Goal: Task Accomplishment & Management: Use online tool/utility

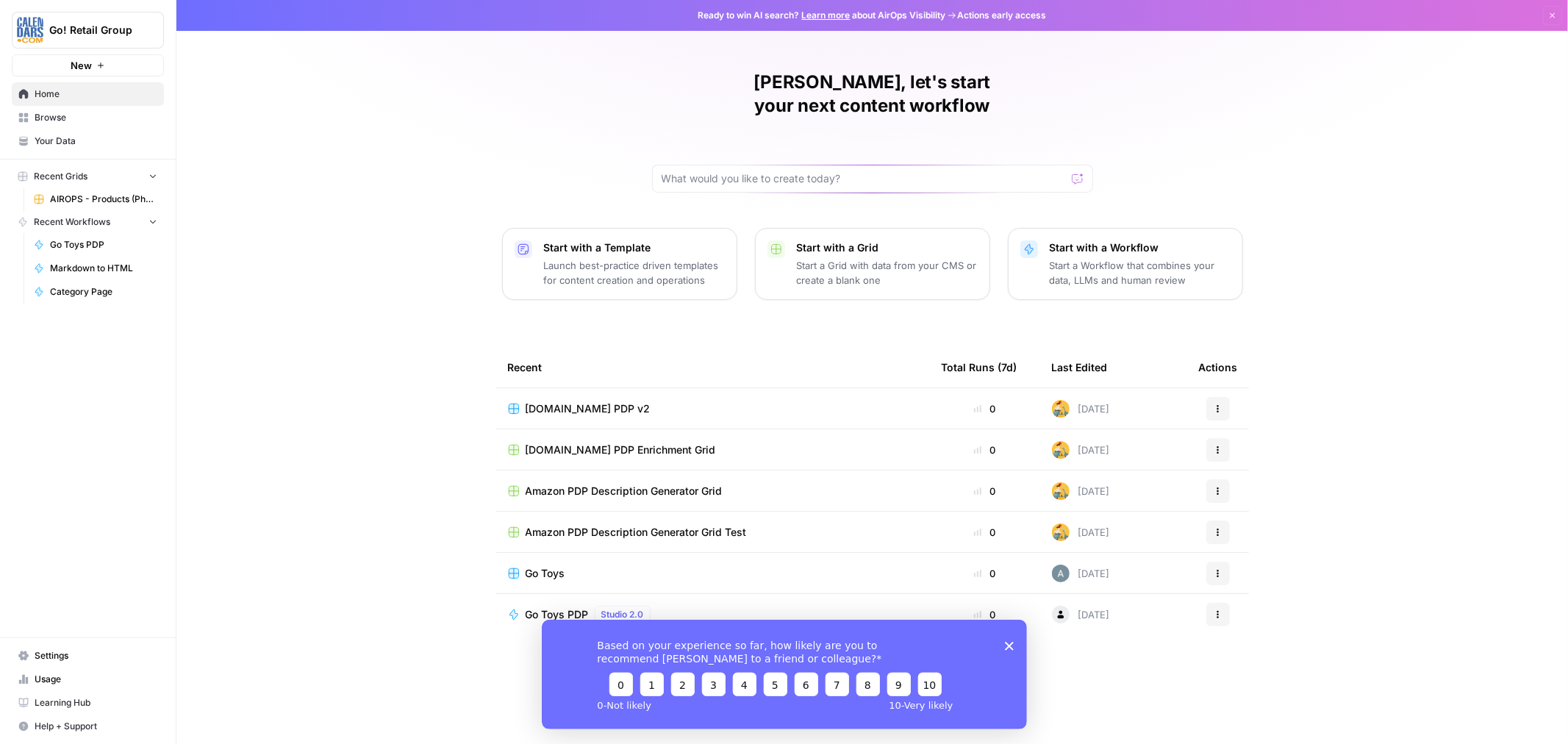
click at [1006, 643] on icon "Close survey" at bounding box center [1008, 645] width 8 height 8
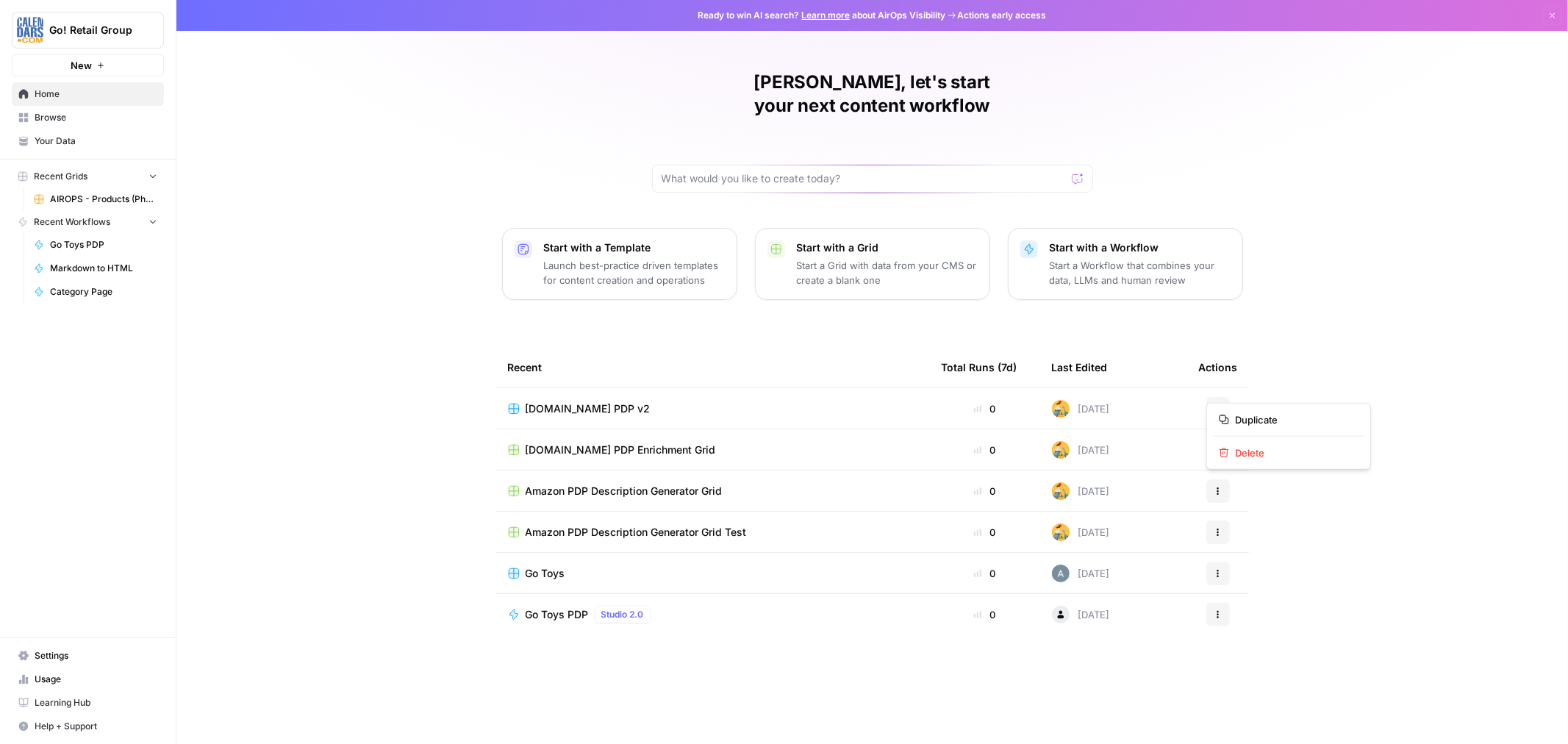
click at [1226, 397] on button "Actions" at bounding box center [1218, 409] width 24 height 24
click at [1505, 357] on div "[PERSON_NAME], let's start your next content workflow Start with a Template Lau…" at bounding box center [872, 372] width 1392 height 744
click at [615, 401] on span "[DOMAIN_NAME] PDP v2" at bounding box center [588, 408] width 125 height 15
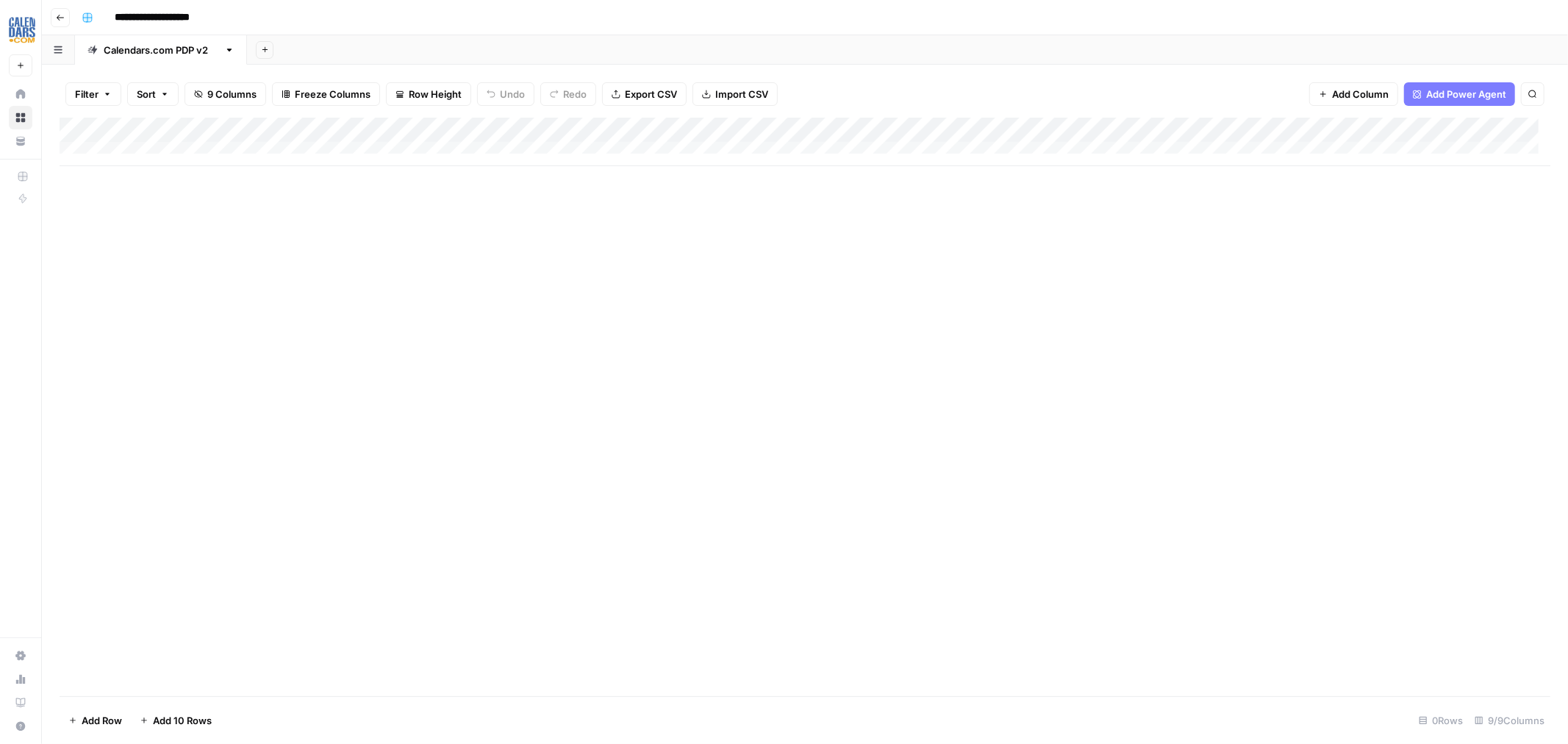
click at [196, 144] on div "Add Column" at bounding box center [805, 141] width 1491 height 48
click at [145, 215] on div "Add Column" at bounding box center [805, 174] width 1491 height 113
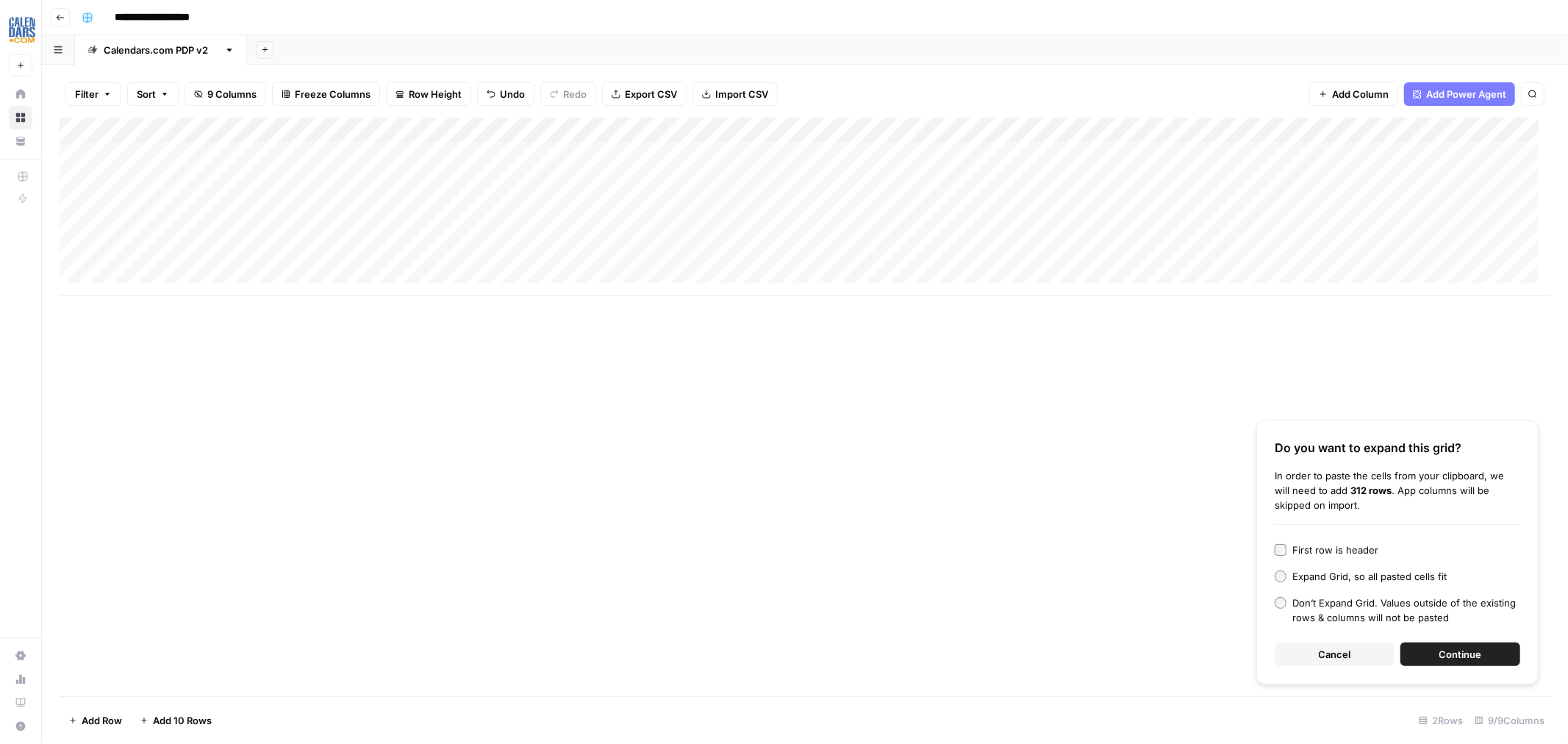
click at [1467, 656] on span "Continue" at bounding box center [1460, 654] width 42 height 15
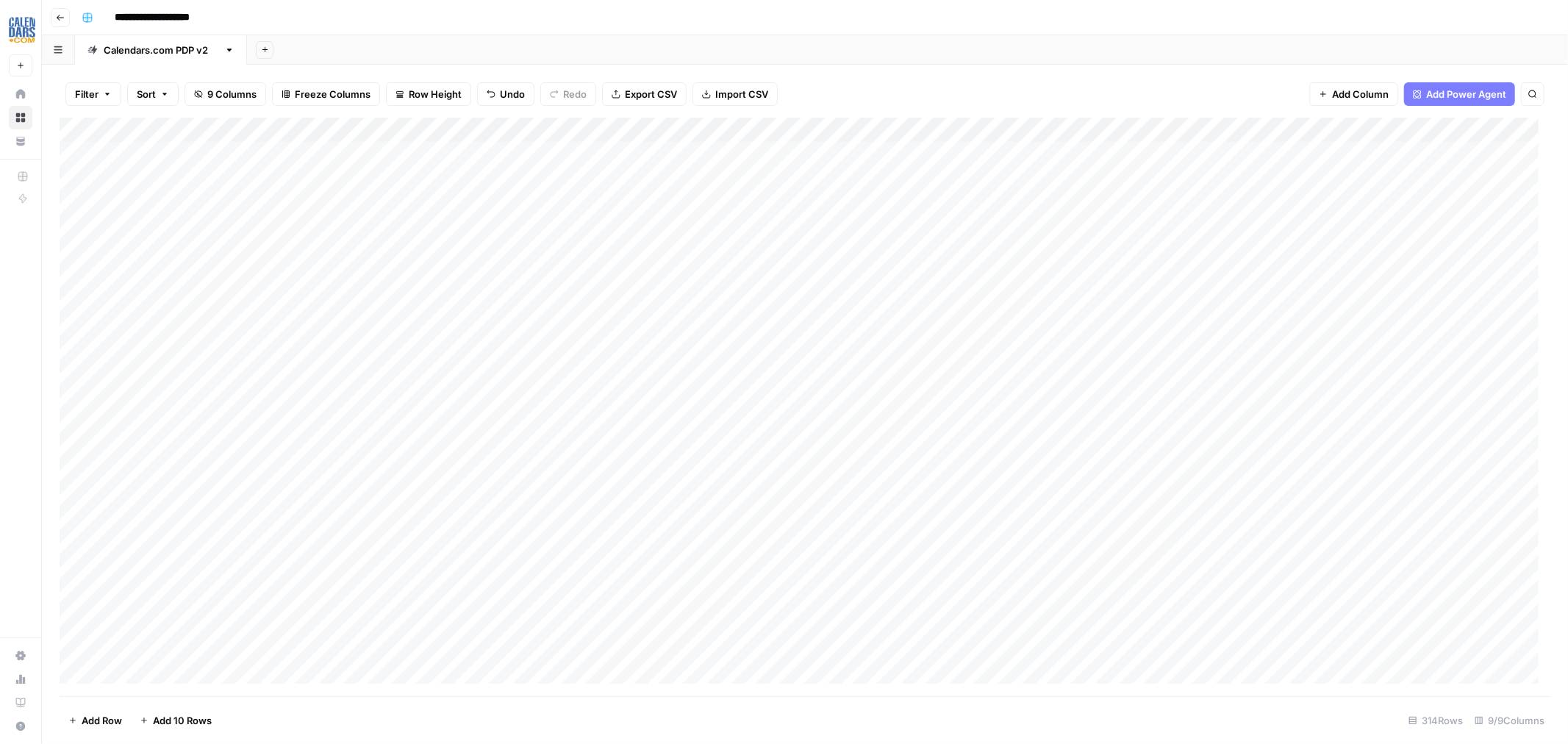
click at [392, 181] on div "Add Column" at bounding box center [805, 407] width 1491 height 579
click at [805, 166] on div "Add Column" at bounding box center [805, 407] width 1491 height 579
click at [1044, 170] on div "Add Column" at bounding box center [805, 407] width 1491 height 579
click at [1027, 618] on div "Add Column" at bounding box center [805, 407] width 1491 height 579
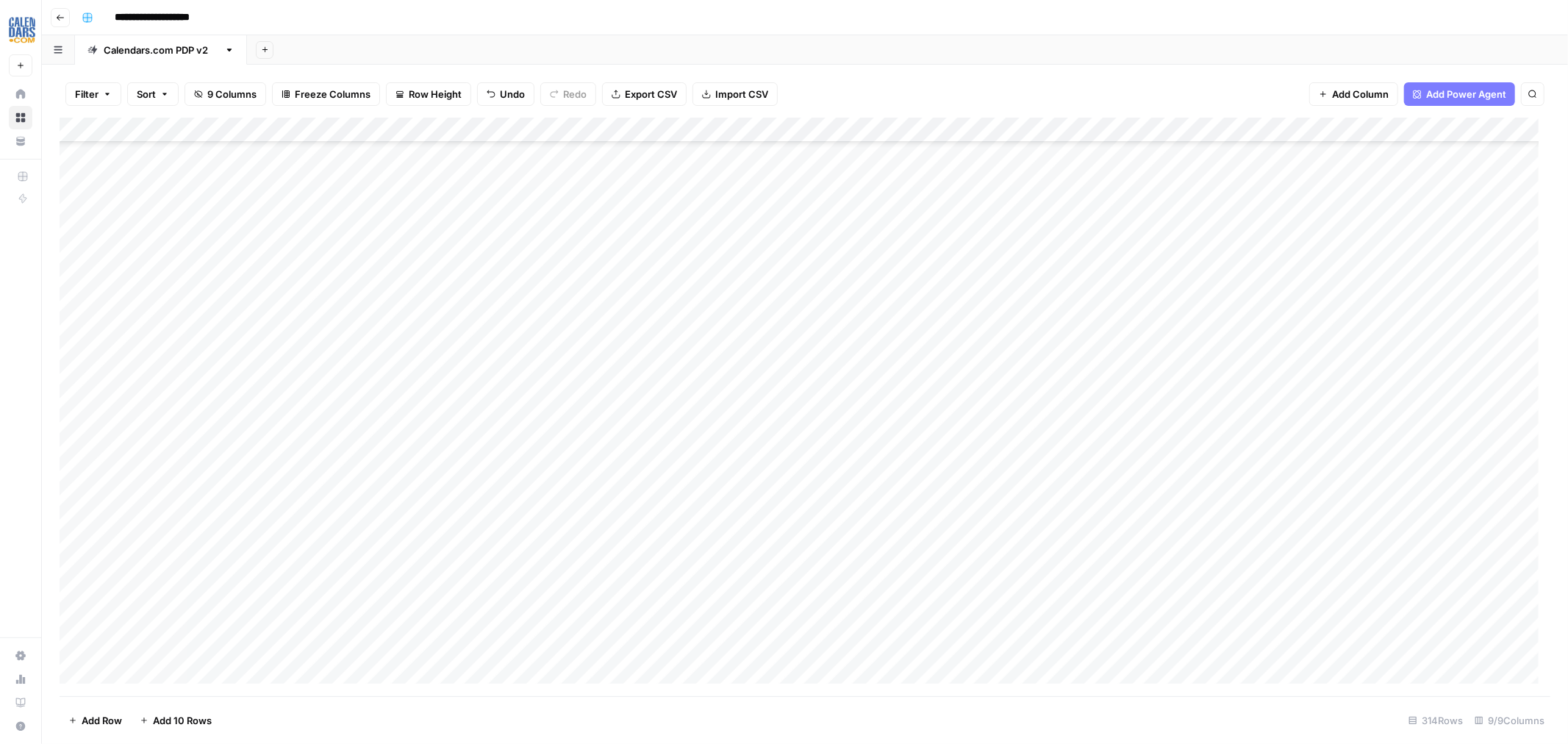
scroll to position [0, 0]
click at [1193, 154] on div "Add Column" at bounding box center [805, 407] width 1491 height 579
drag, startPoint x: 656, startPoint y: 137, endPoint x: 578, endPoint y: 130, distance: 78.3
click at [578, 130] on div "Add Column" at bounding box center [805, 407] width 1491 height 579
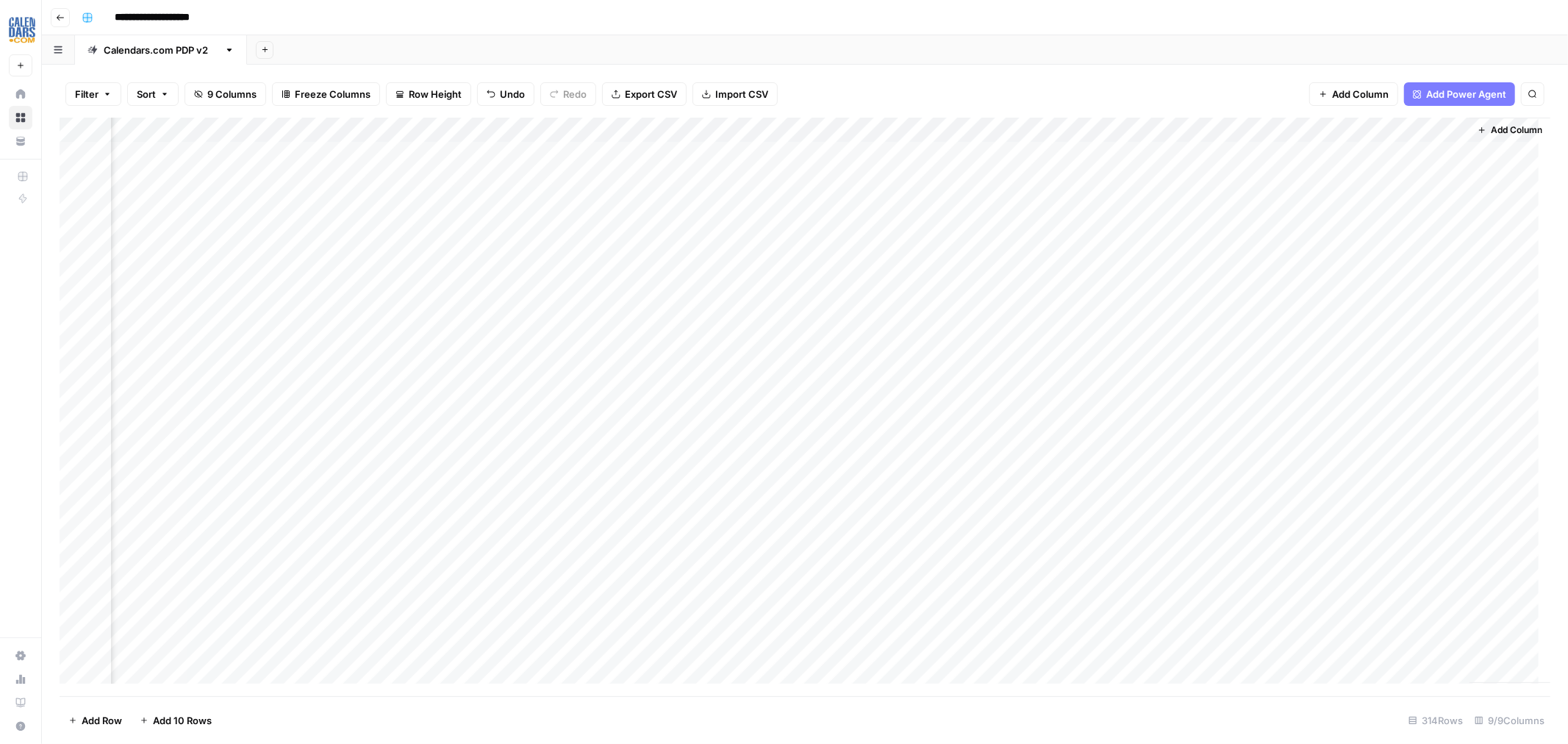
scroll to position [0, 150]
drag, startPoint x: 791, startPoint y: 134, endPoint x: 701, endPoint y: 130, distance: 90.1
click at [701, 130] on div "Add Column" at bounding box center [805, 407] width 1491 height 579
click at [993, 221] on div "Add Column" at bounding box center [805, 407] width 1491 height 579
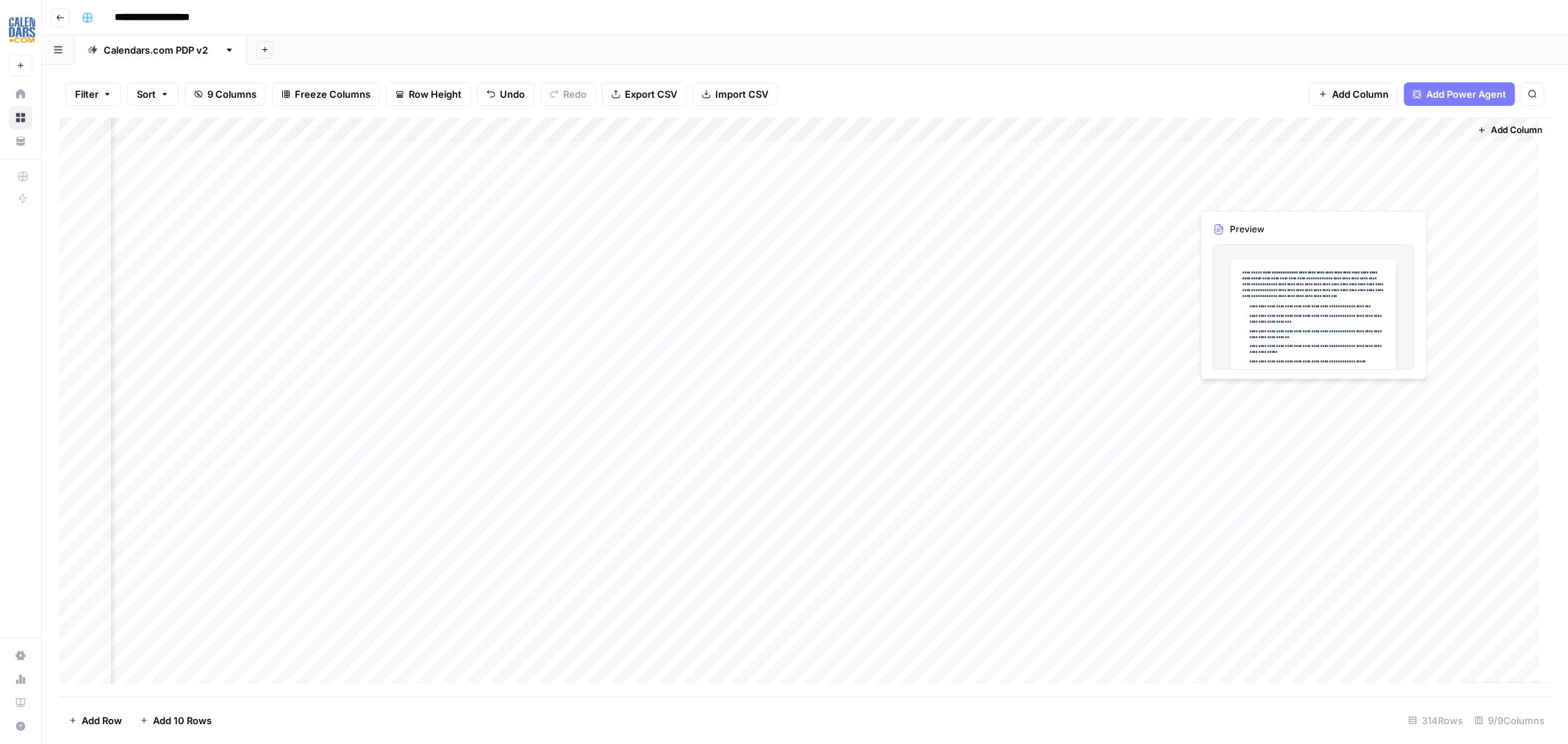
click at [1244, 174] on div "Add Column" at bounding box center [805, 407] width 1491 height 579
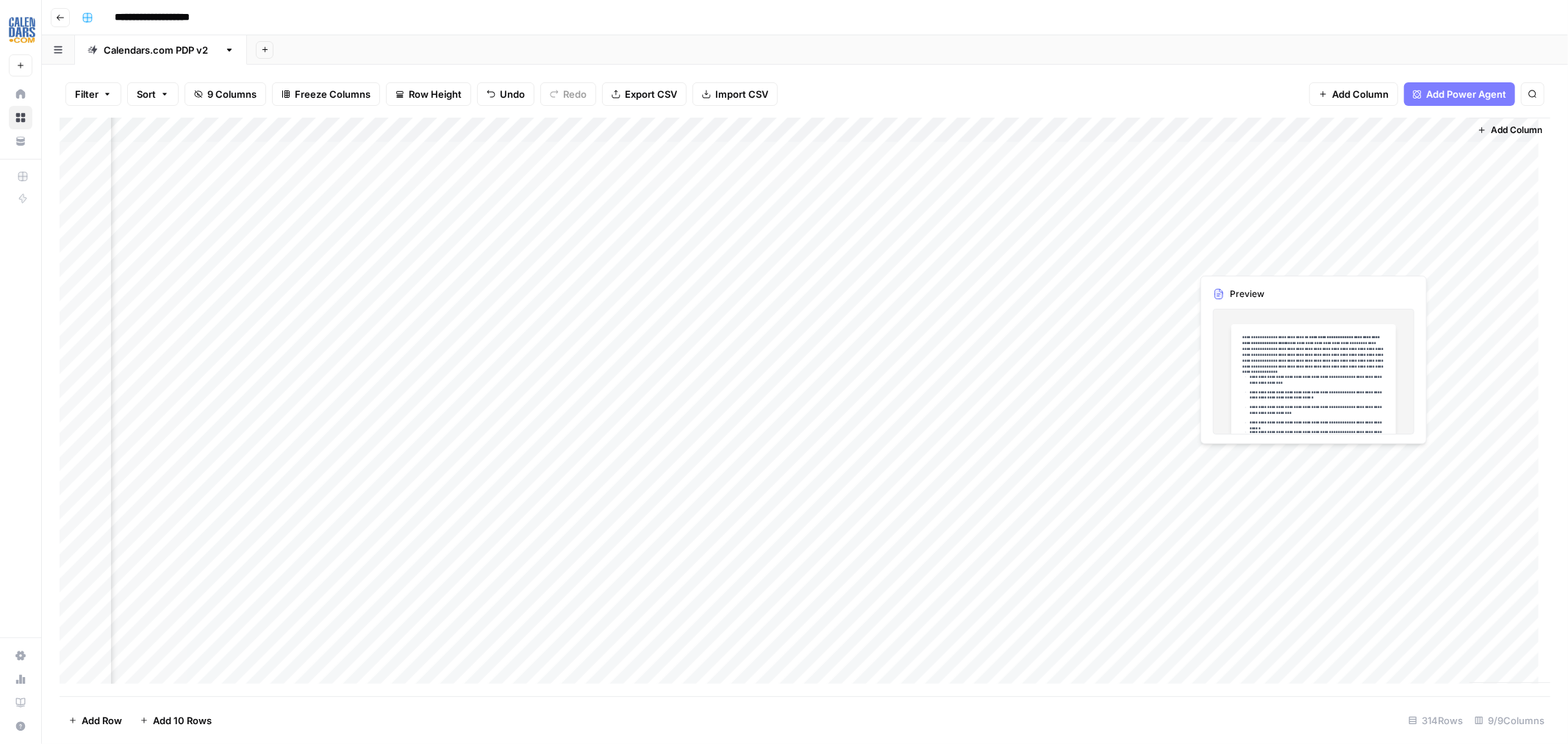
click at [1279, 266] on div "Add Column" at bounding box center [805, 407] width 1491 height 579
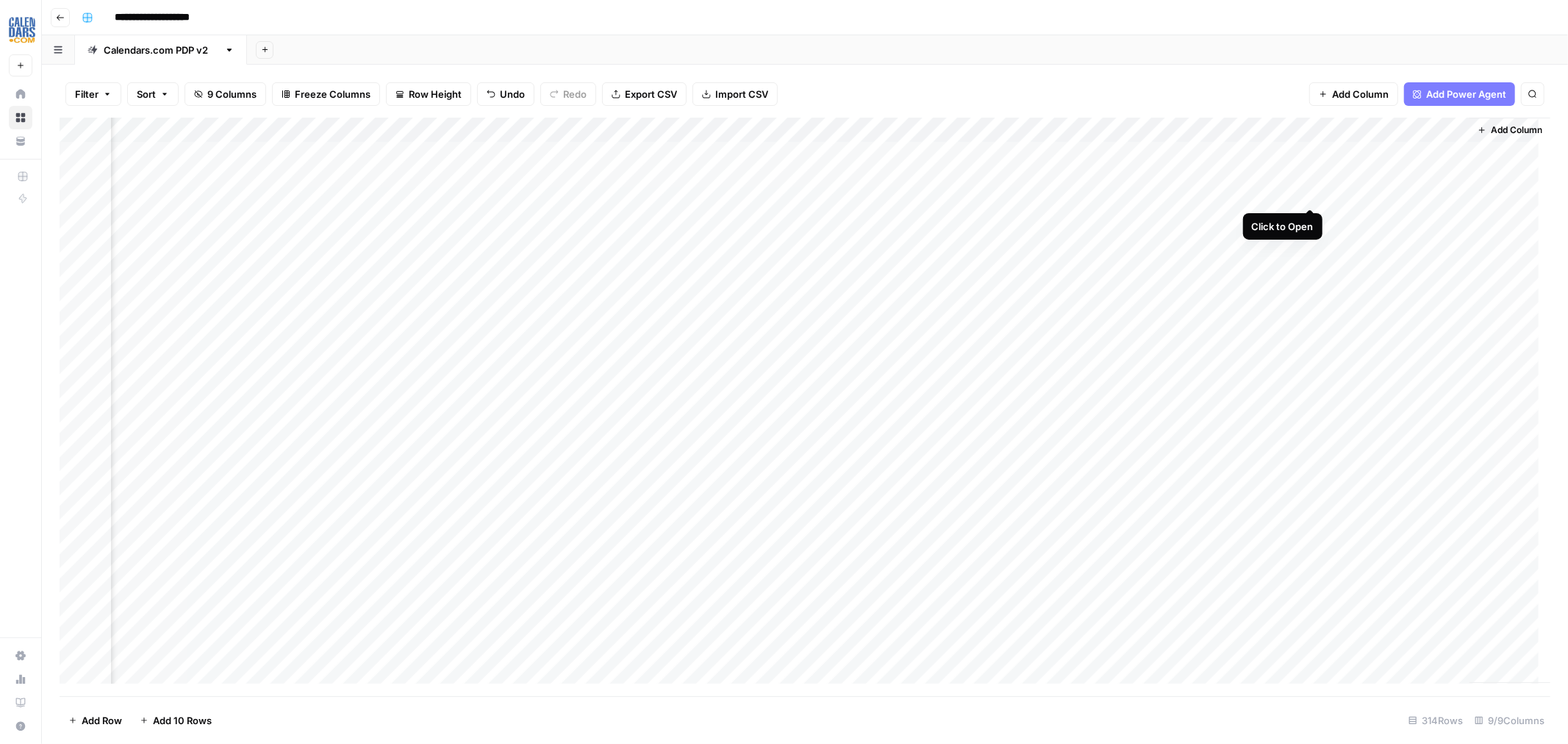
click at [1307, 151] on div "Add Column" at bounding box center [805, 407] width 1491 height 579
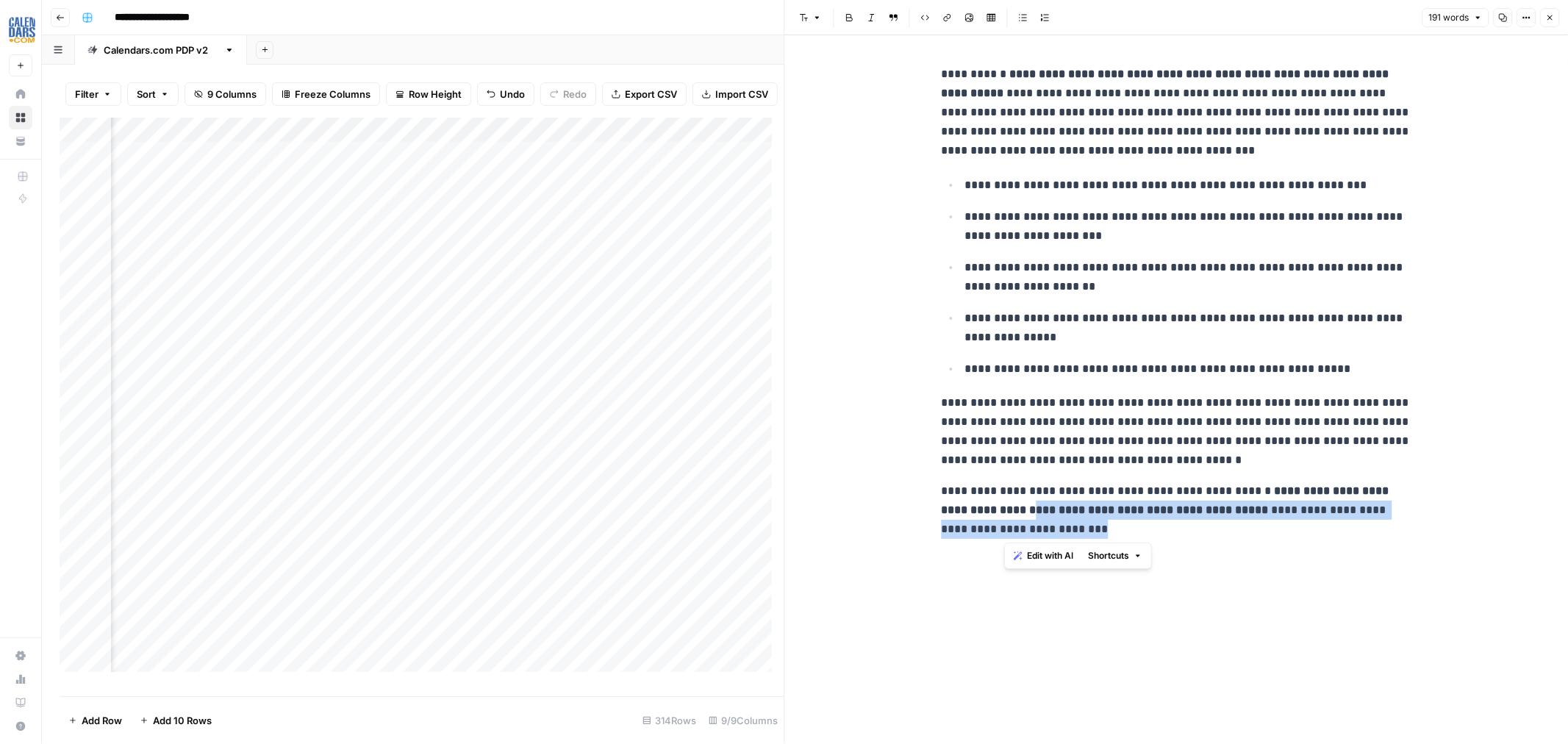
drag, startPoint x: 1004, startPoint y: 511, endPoint x: 1304, endPoint y: 543, distance: 301.7
click at [1304, 543] on div "**********" at bounding box center [1176, 302] width 488 height 486
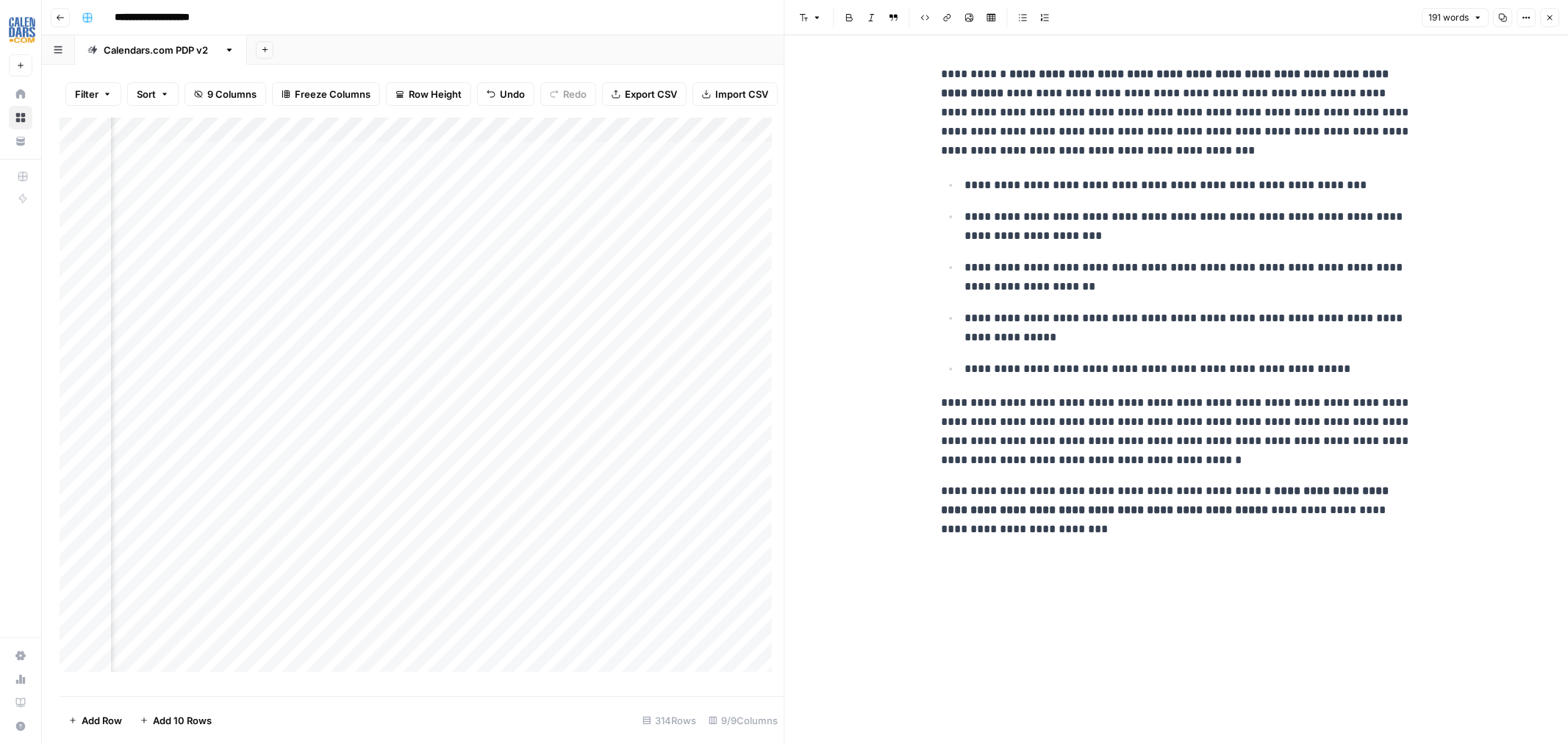
click at [1550, 22] on button "Close" at bounding box center [1550, 18] width 19 height 19
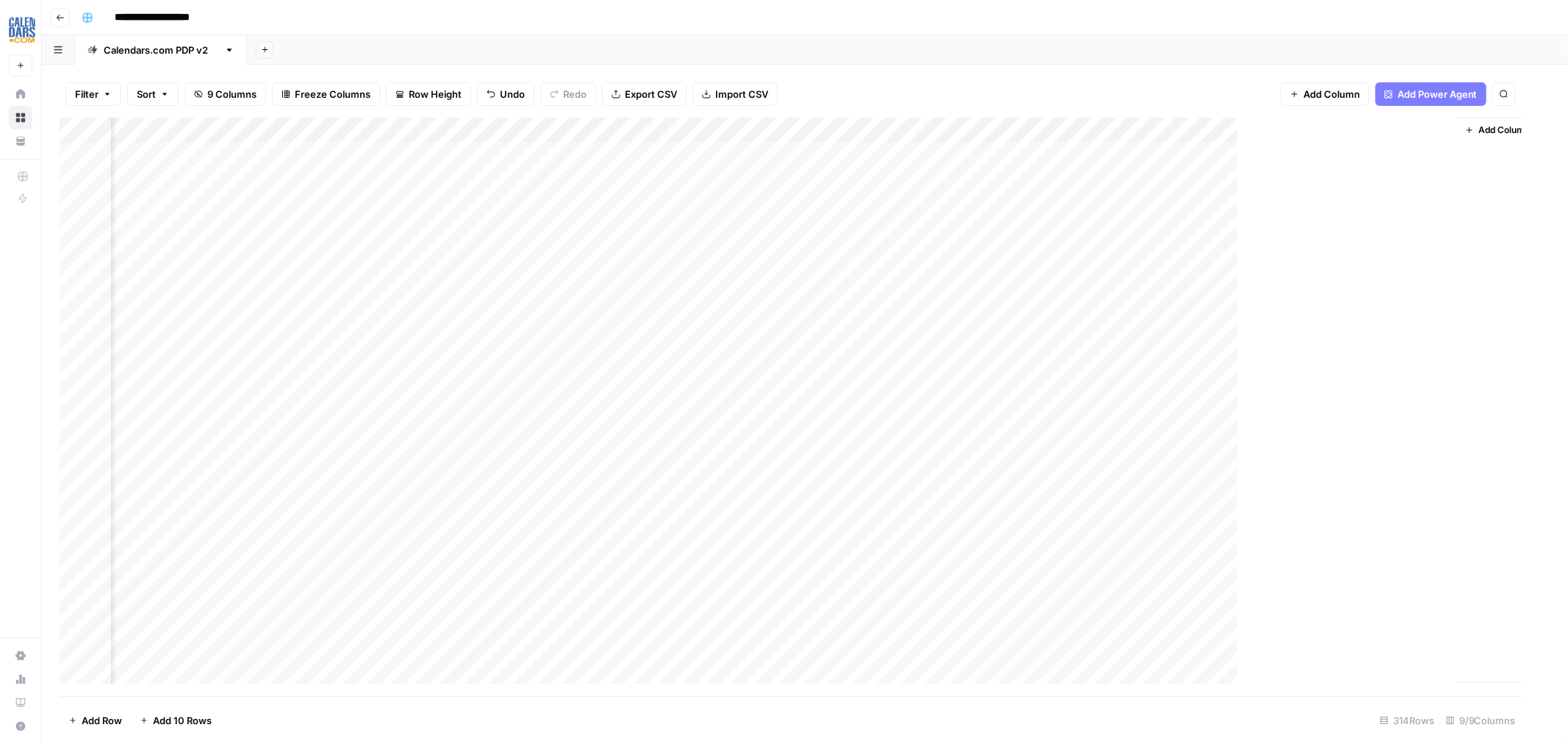
scroll to position [0, 75]
click at [1061, 126] on div "Add Column" at bounding box center [805, 407] width 1491 height 579
click at [1131, 214] on span "Remaining Rows" at bounding box center [1116, 216] width 93 height 15
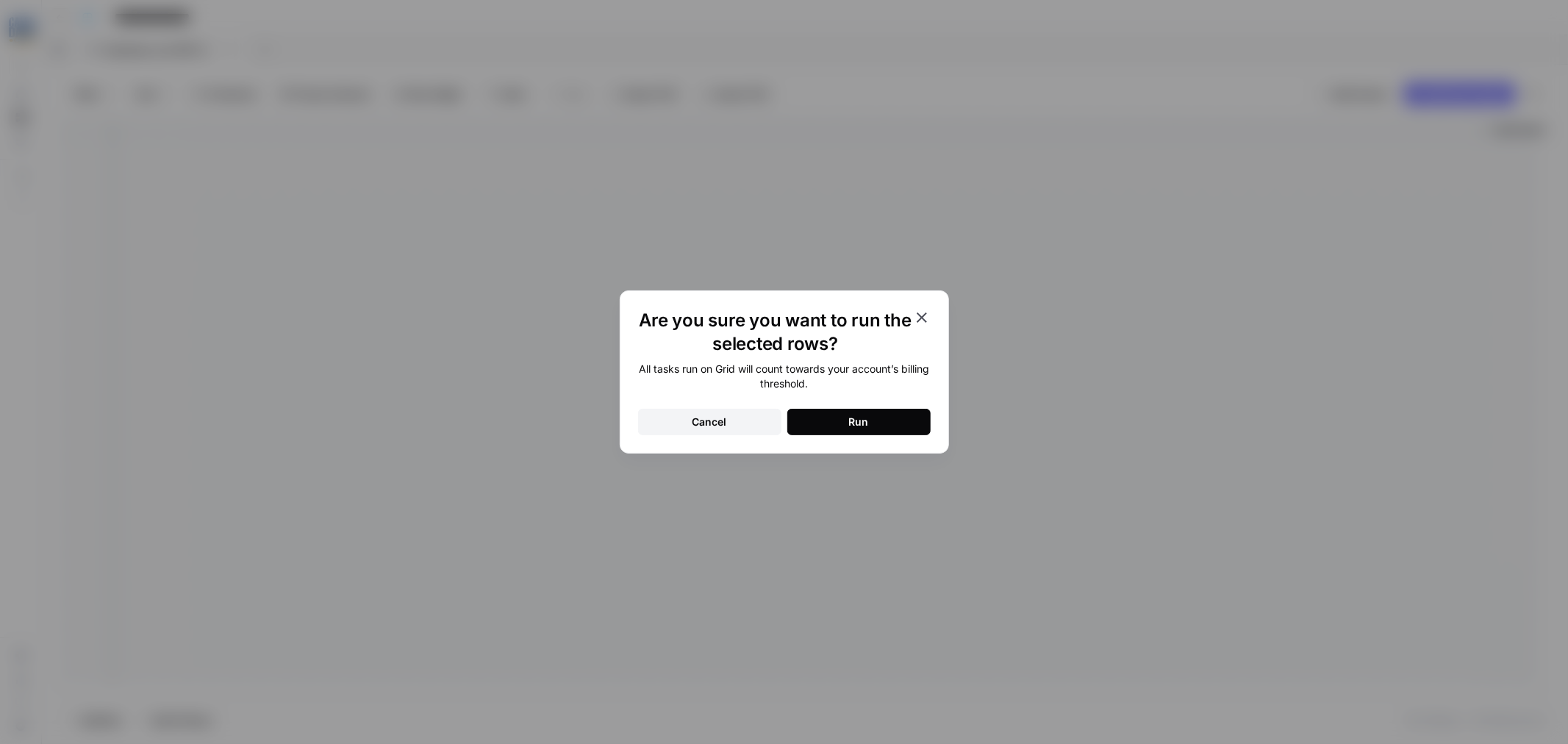
click at [883, 422] on button "Run" at bounding box center [859, 422] width 144 height 26
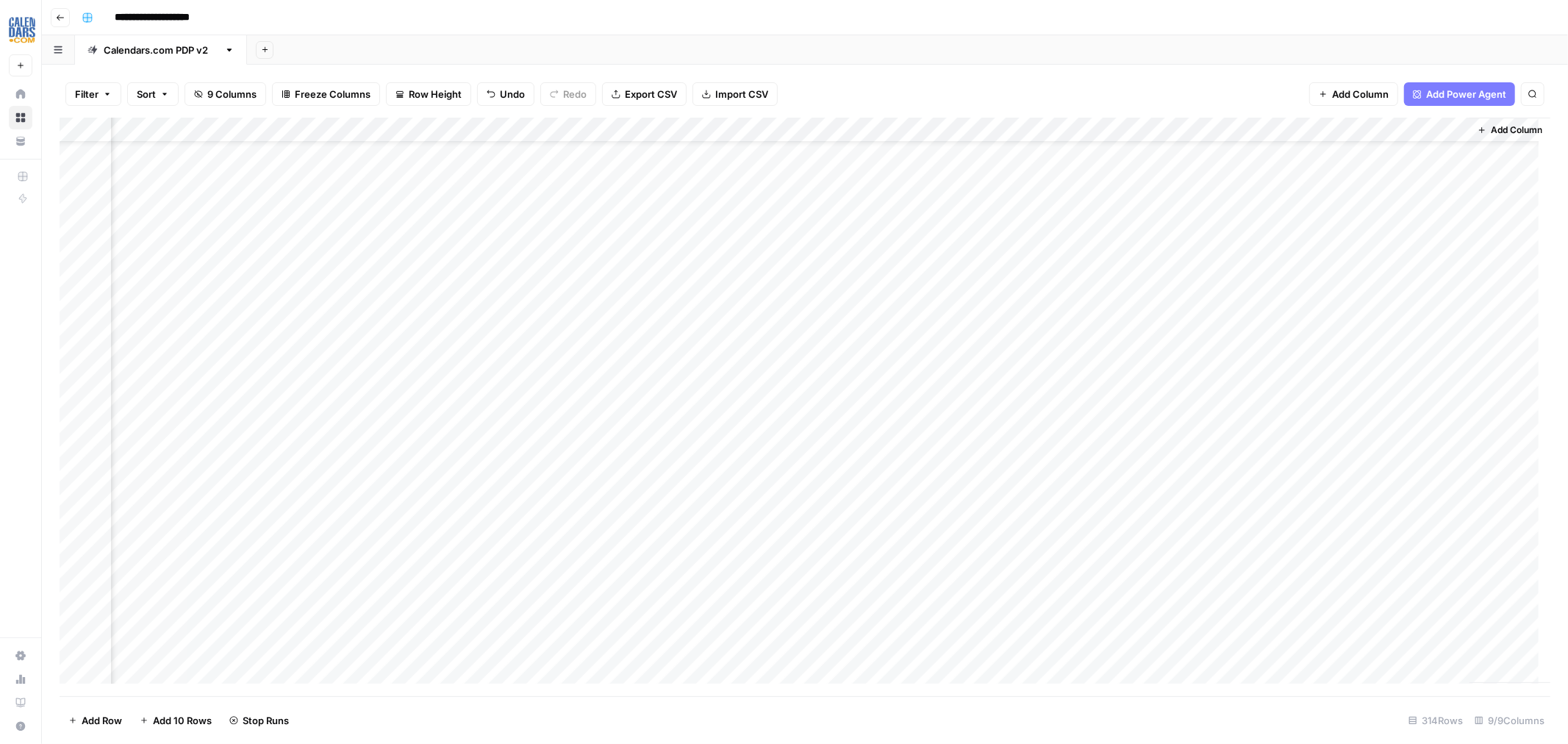
scroll to position [0, 91]
click at [1024, 475] on div "Add Column" at bounding box center [805, 407] width 1491 height 579
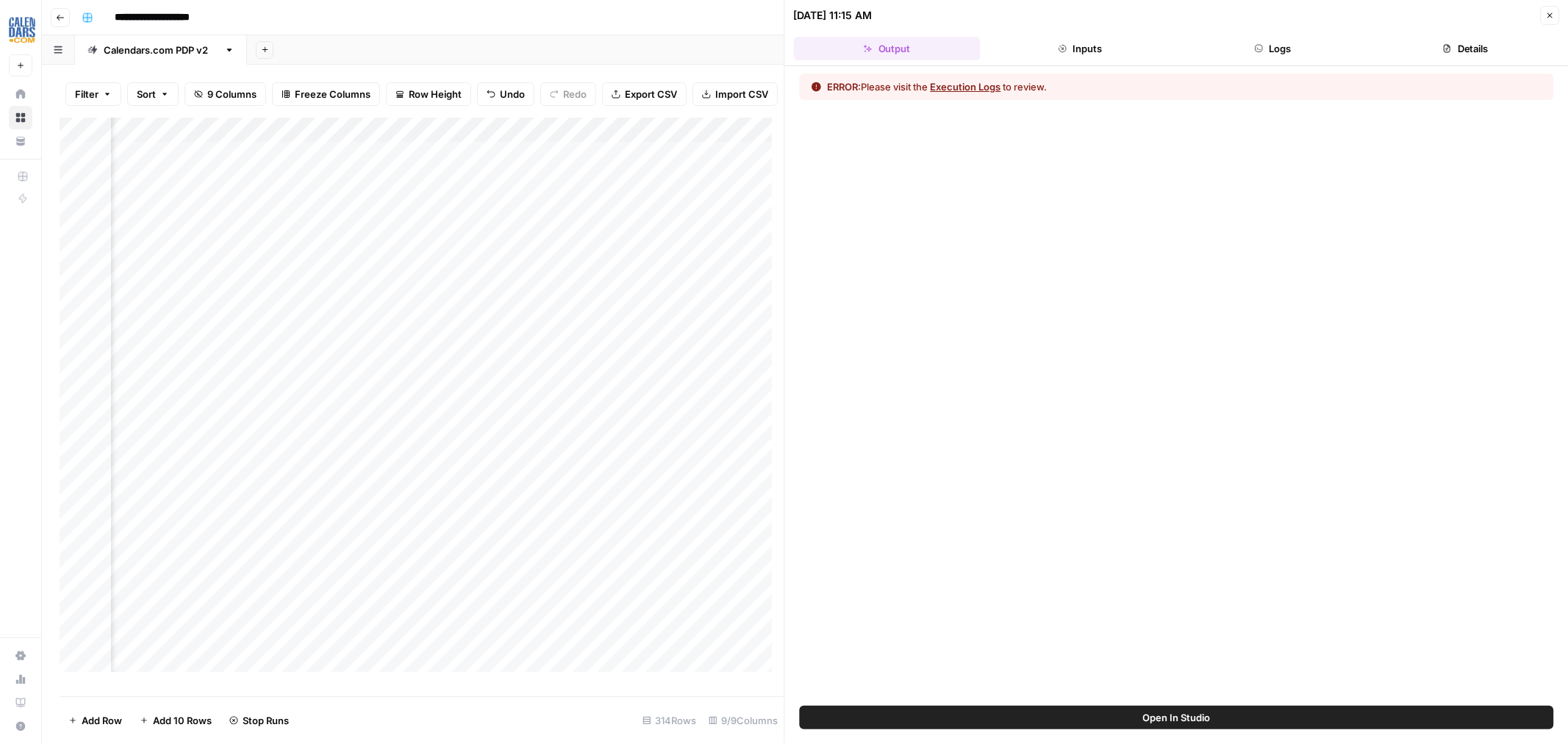
click at [956, 81] on button "Execution Logs" at bounding box center [966, 86] width 71 height 15
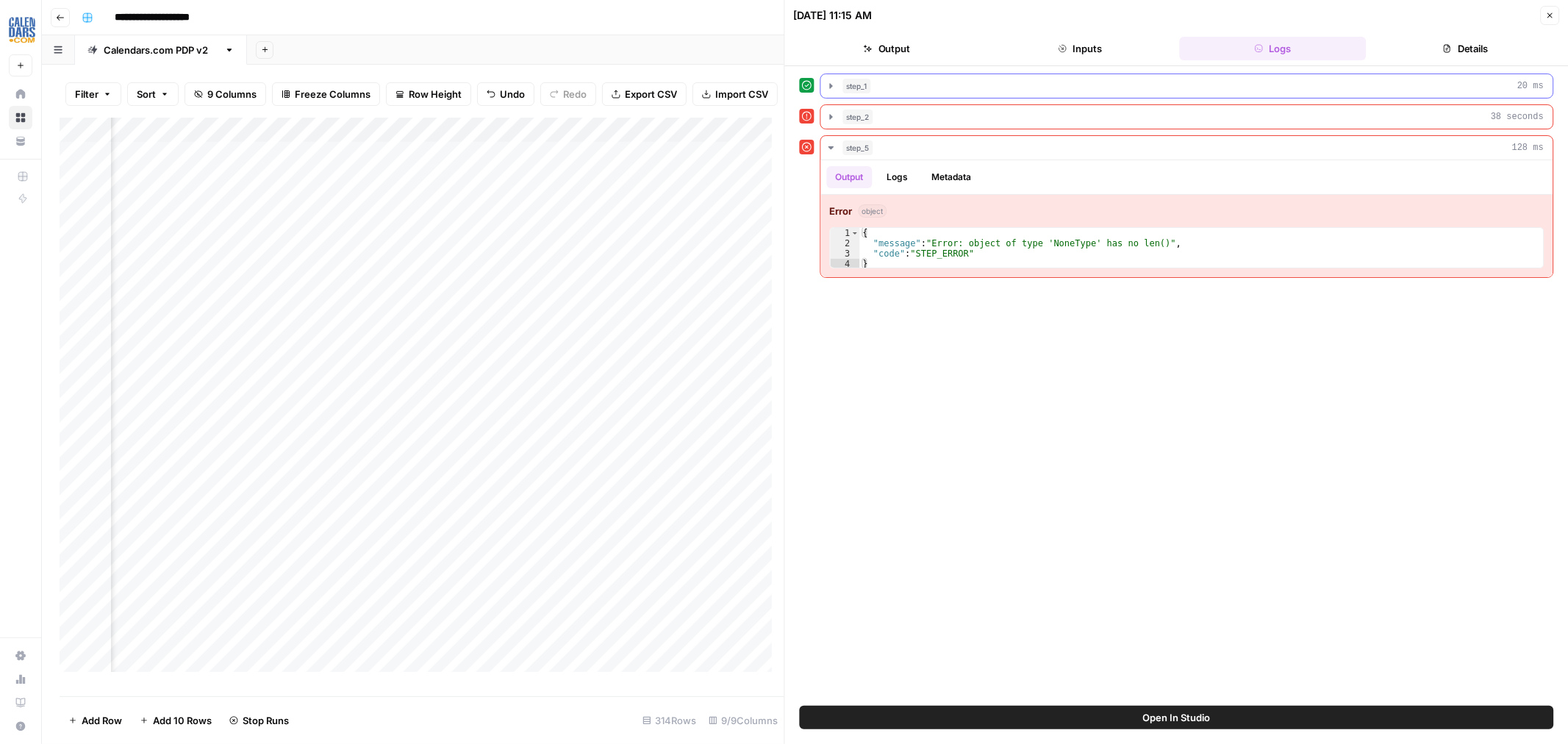
click at [879, 86] on div "step_1 20 ms" at bounding box center [1194, 85] width 702 height 15
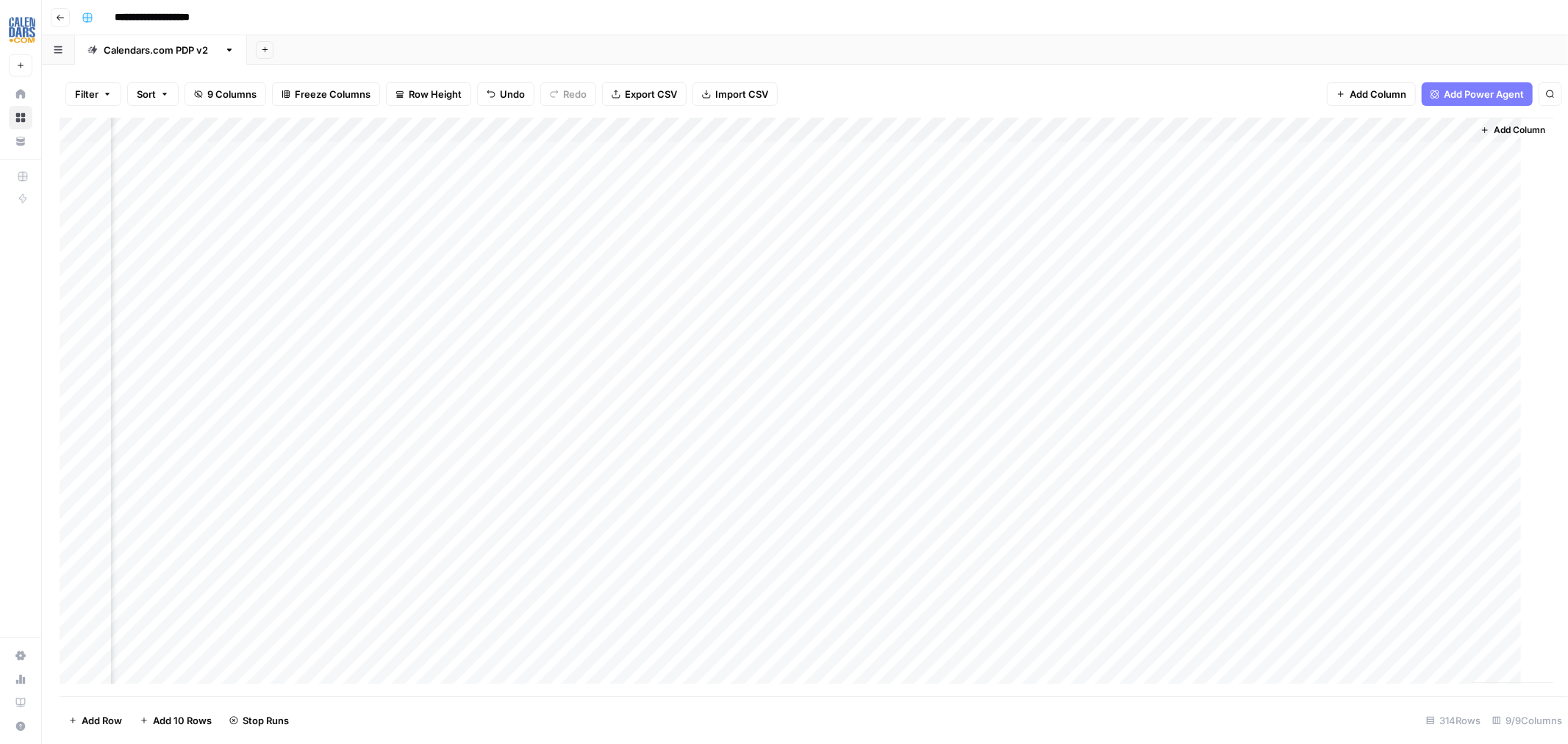
scroll to position [0, 75]
click at [1062, 480] on div "Add Column" at bounding box center [805, 407] width 1491 height 579
click at [1064, 545] on div "Add Column" at bounding box center [805, 407] width 1491 height 579
click at [1066, 412] on div "Add Column" at bounding box center [805, 407] width 1491 height 579
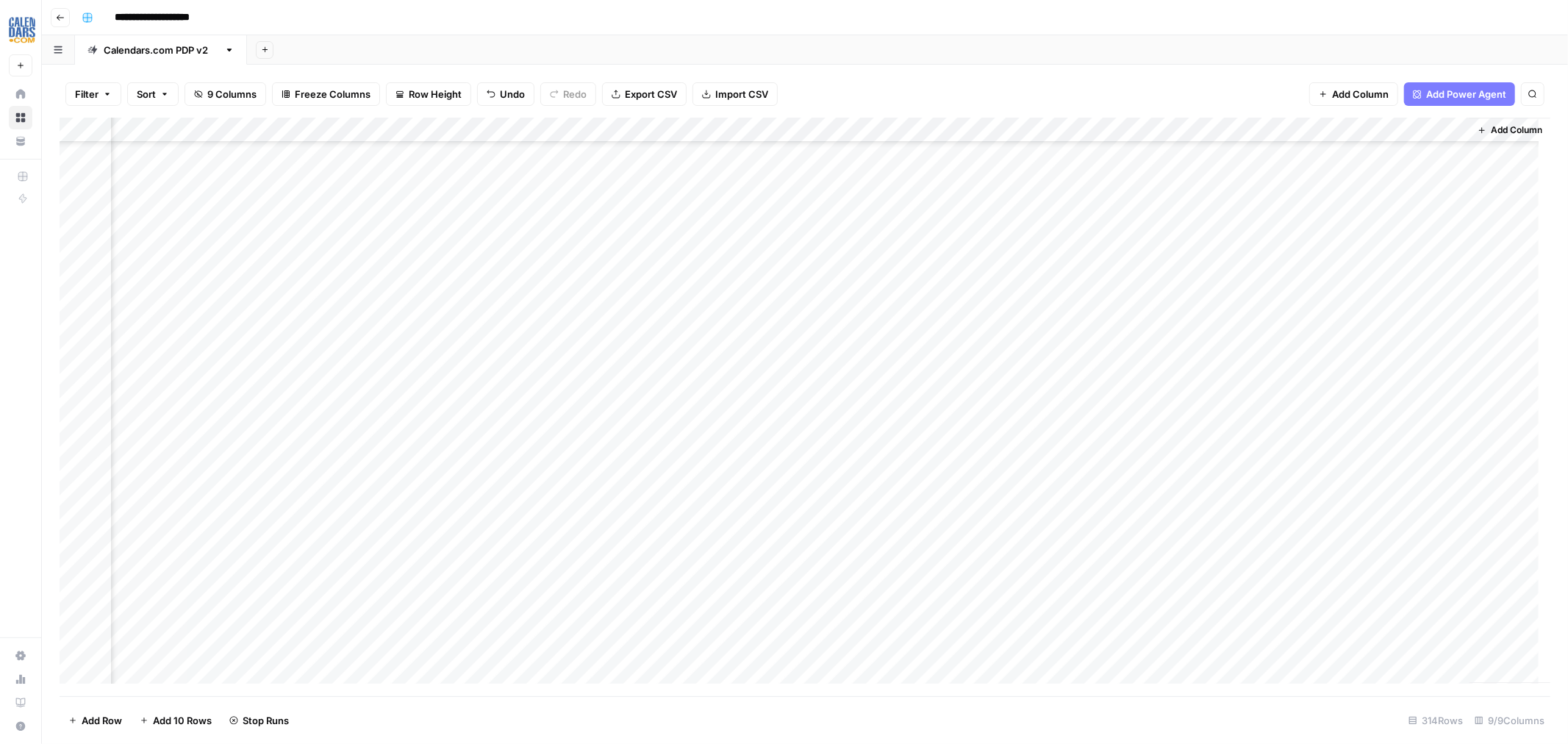
scroll to position [3430, 91]
